Goal: Information Seeking & Learning: Learn about a topic

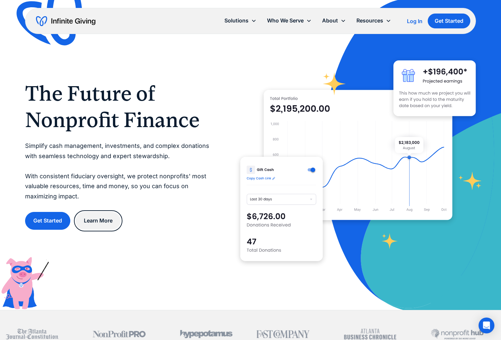
click at [99, 224] on link "Learn More" at bounding box center [98, 220] width 45 height 17
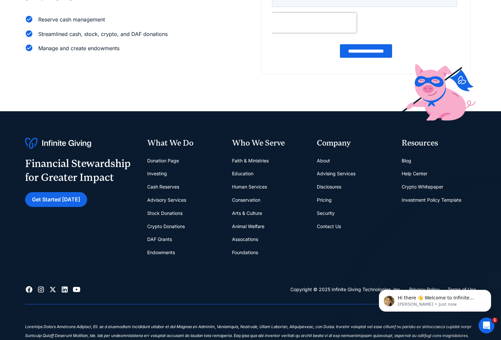
click at [152, 211] on link "Stock Donations" at bounding box center [164, 212] width 35 height 13
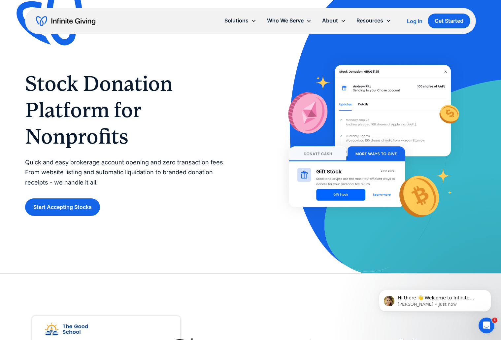
scroll to position [33, 0]
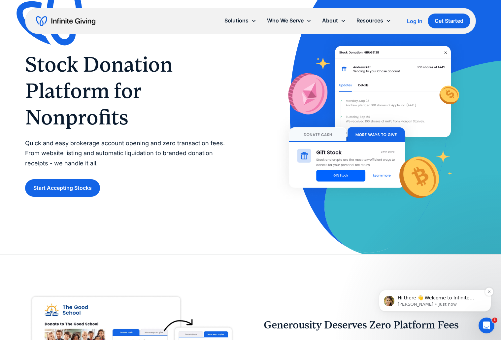
click at [388, 300] on img "message notification from Kasey, Just now. Hi there 👋 Welcome to Infinite Givin…" at bounding box center [388, 300] width 11 height 11
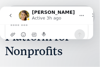
scroll to position [90, 0]
click at [91, 14] on icon "Close" at bounding box center [93, 14] width 5 height 5
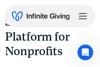
click at [60, 31] on h1 "Stock Donation Platform for Nonprofits" at bounding box center [50, 37] width 90 height 45
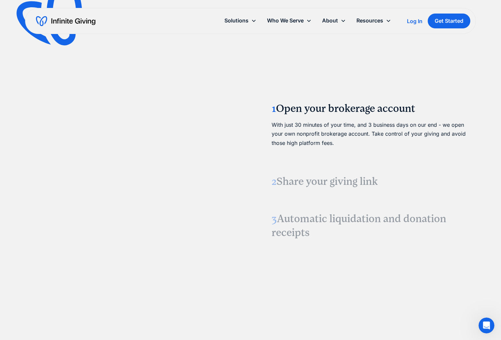
scroll to position [791, 0]
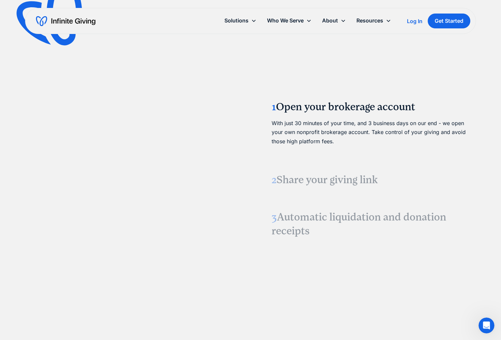
click at [180, 163] on video at bounding box center [130, 166] width 99 height 49
click at [170, 158] on video at bounding box center [130, 166] width 99 height 49
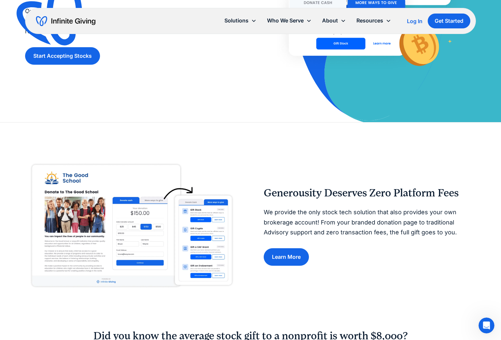
scroll to position [0, 0]
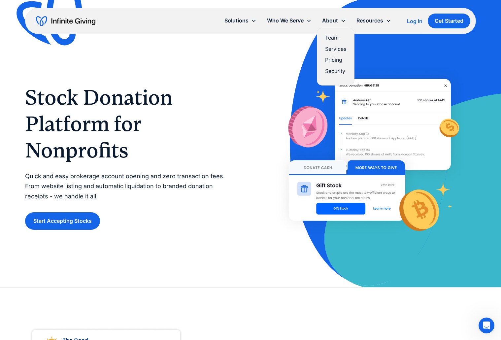
click at [330, 61] on link "Pricing" at bounding box center [335, 59] width 21 height 9
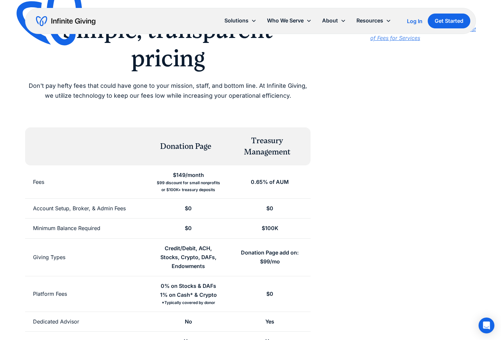
scroll to position [66, 0]
